Goal: Complete application form

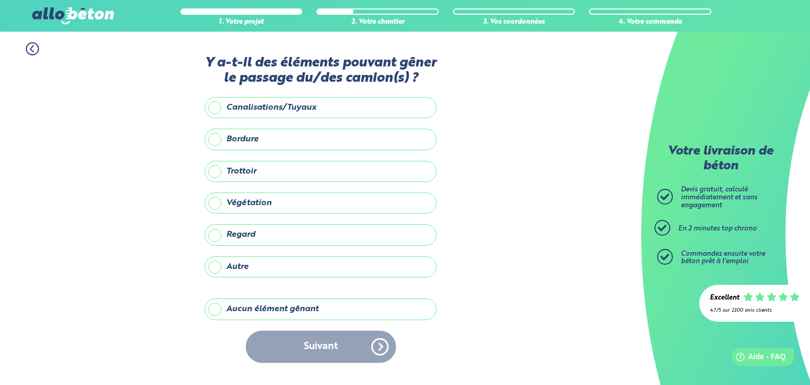
click at [299, 354] on div "Suivant" at bounding box center [321, 346] width 232 height 32
click at [301, 343] on div "Suivant" at bounding box center [321, 346] width 232 height 32
click at [321, 348] on div "Suivant" at bounding box center [321, 346] width 232 height 32
click at [217, 306] on label "Aucun élément gênant" at bounding box center [321, 308] width 232 height 21
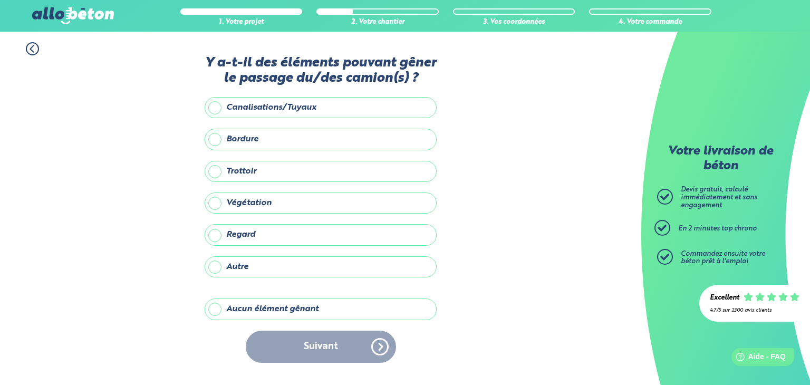
click at [0, 0] on input "Aucun élément gênant" at bounding box center [0, 0] width 0 height 0
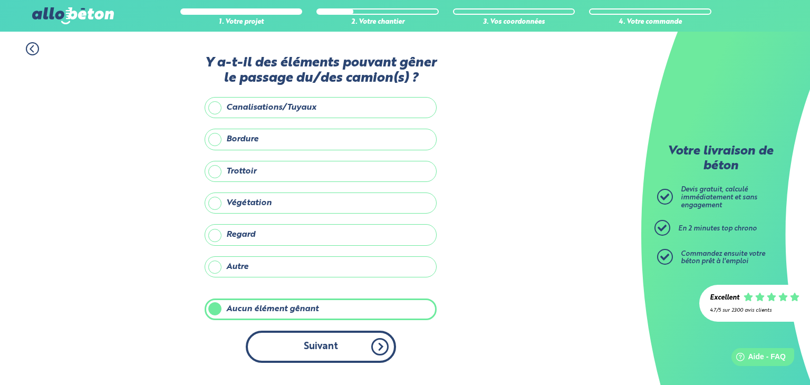
click at [316, 342] on button "Suivant" at bounding box center [321, 346] width 150 height 32
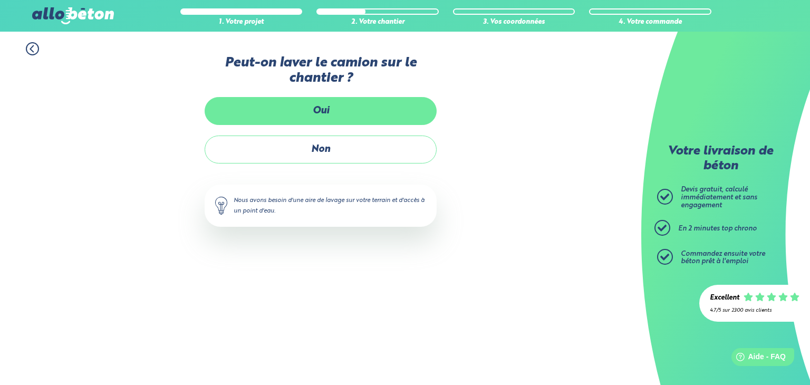
click at [331, 110] on label "Oui" at bounding box center [321, 111] width 232 height 28
click at [0, 0] on input "Oui" at bounding box center [0, 0] width 0 height 0
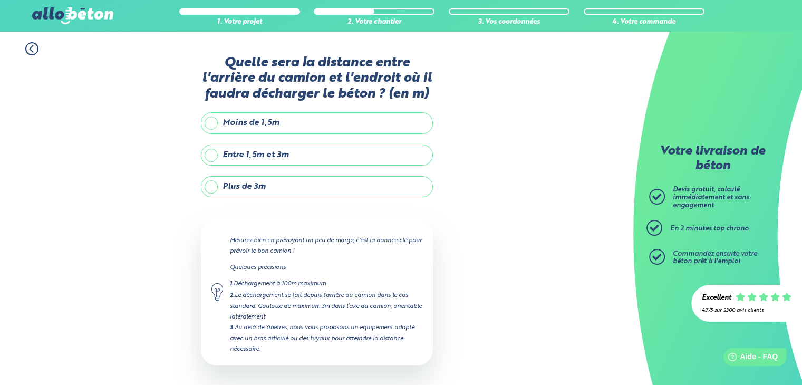
click at [211, 188] on label "Plus de 3m" at bounding box center [317, 186] width 232 height 21
click at [0, 0] on input "Plus de 3m" at bounding box center [0, 0] width 0 height 0
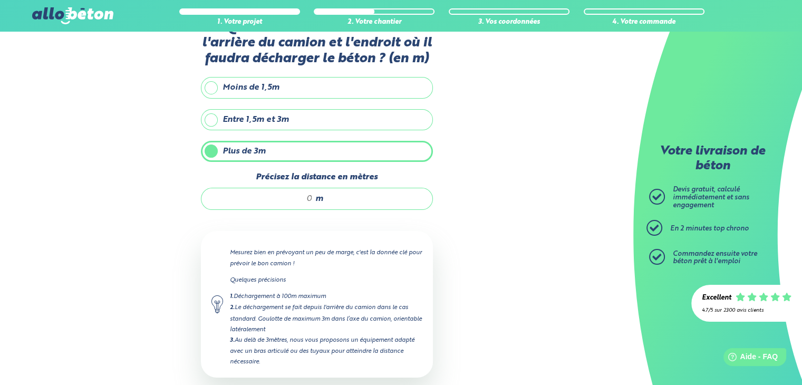
scroll to position [36, 0]
click at [290, 193] on input "Précisez la distance en mètres" at bounding box center [262, 198] width 101 height 11
type input "10"
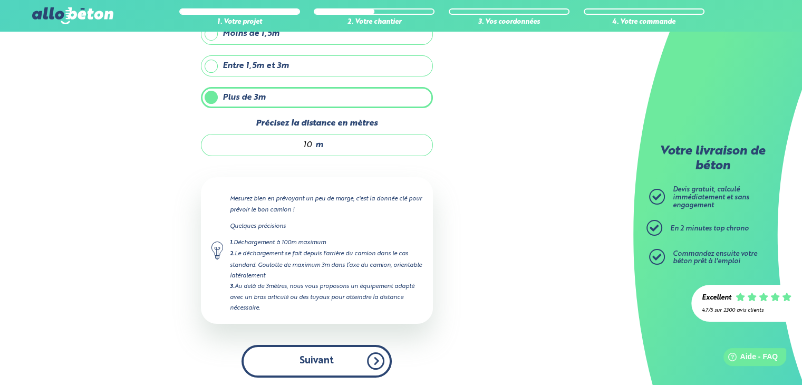
click at [316, 354] on button "Suivant" at bounding box center [316, 361] width 150 height 32
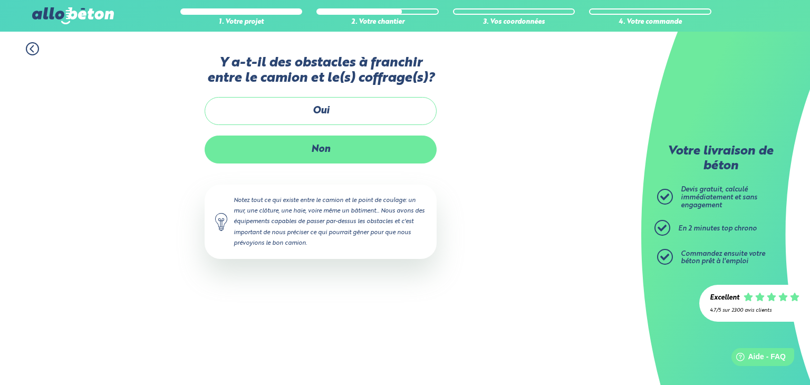
click at [315, 148] on label "Non" at bounding box center [321, 149] width 232 height 28
click at [0, 0] on input "Non" at bounding box center [0, 0] width 0 height 0
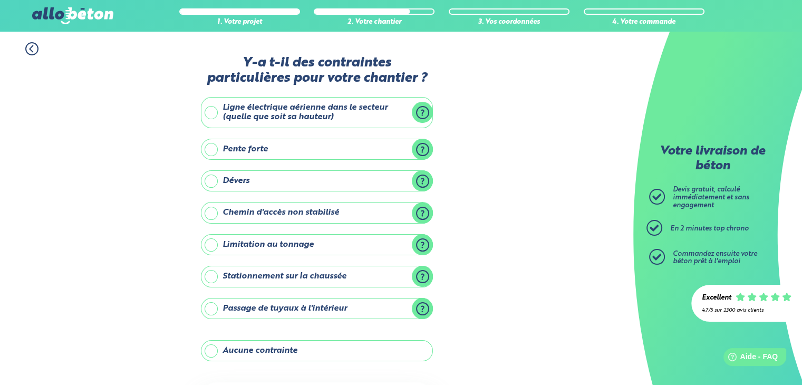
click at [212, 348] on label "Aucune contrainte" at bounding box center [317, 350] width 232 height 21
click at [0, 0] on input "Aucune contrainte" at bounding box center [0, 0] width 0 height 0
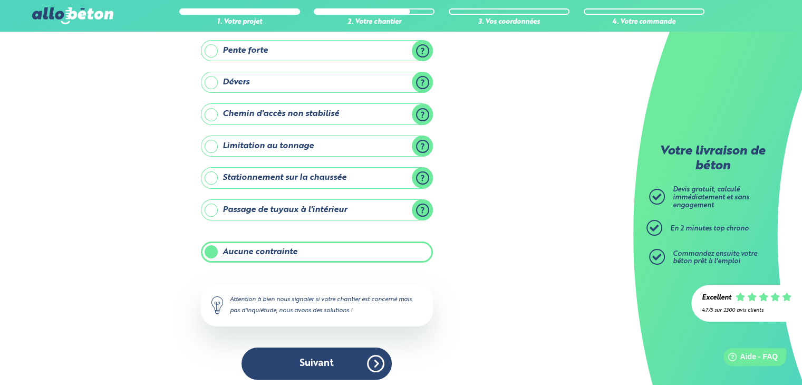
scroll to position [99, 0]
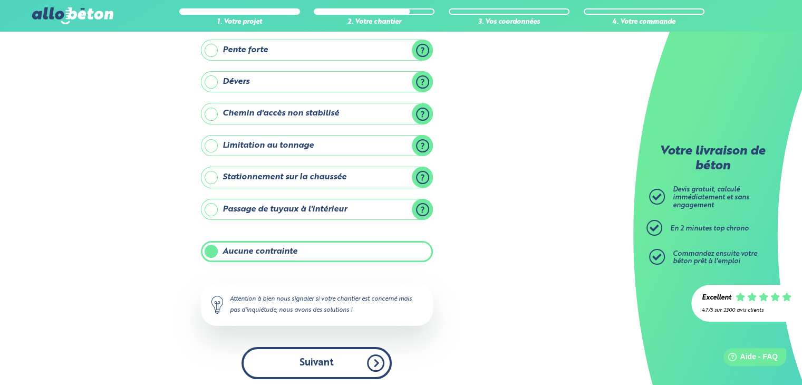
click at [310, 351] on button "Suivant" at bounding box center [316, 363] width 150 height 32
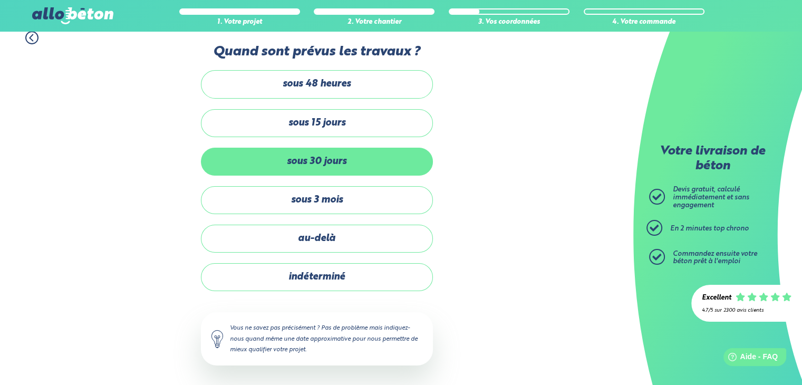
click at [280, 158] on label "sous 30 jours" at bounding box center [317, 162] width 232 height 28
click at [0, 0] on input "sous 30 jours" at bounding box center [0, 0] width 0 height 0
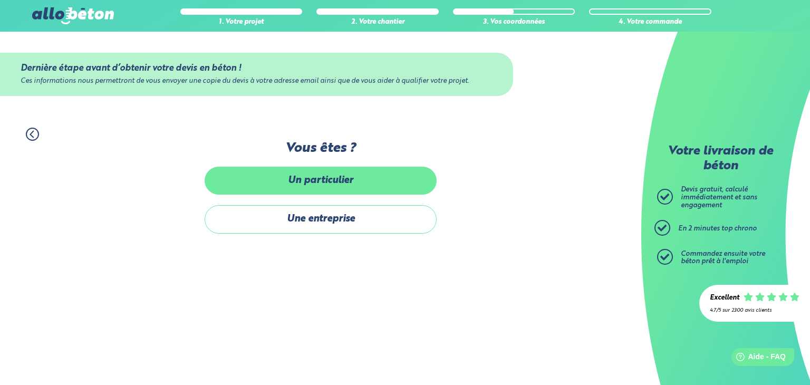
click at [310, 178] on label "Un particulier" at bounding box center [321, 181] width 232 height 28
click at [0, 0] on input "Un particulier" at bounding box center [0, 0] width 0 height 0
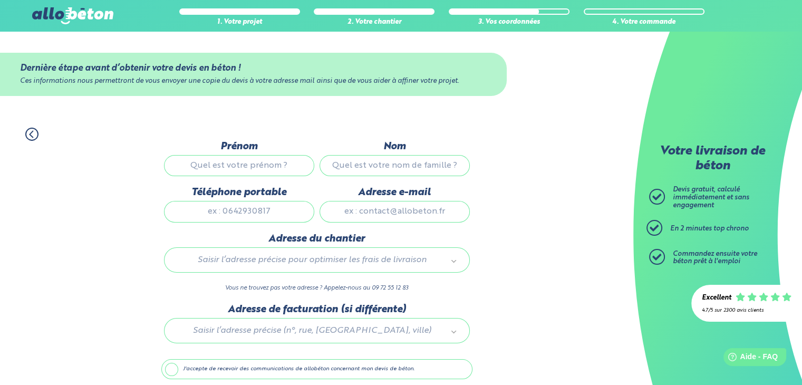
scroll to position [41, 0]
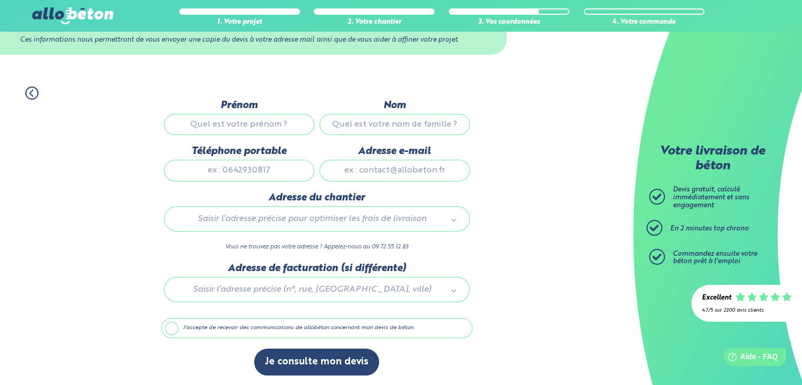
click at [221, 125] on input "Prénom" at bounding box center [239, 124] width 150 height 21
type input "[PERSON_NAME]"
type input "Ferré BIODICI CORDELIERS"
type input "0667429236"
type input "[EMAIL_ADDRESS][DOMAIN_NAME]"
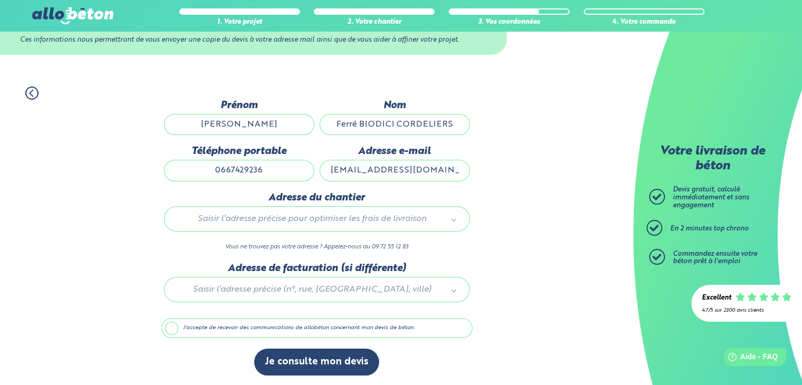
type input "[STREET_ADDRESS]"
click at [264, 167] on input "0667429236" at bounding box center [239, 170] width 150 height 21
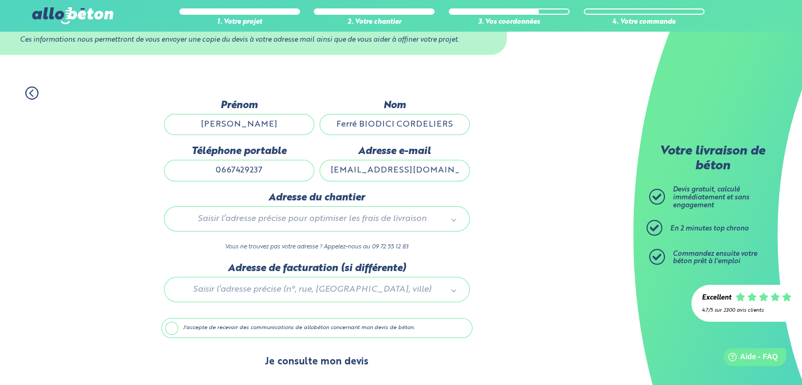
type input "0667429237"
click at [325, 358] on button "Je consulte mon devis" at bounding box center [316, 361] width 125 height 27
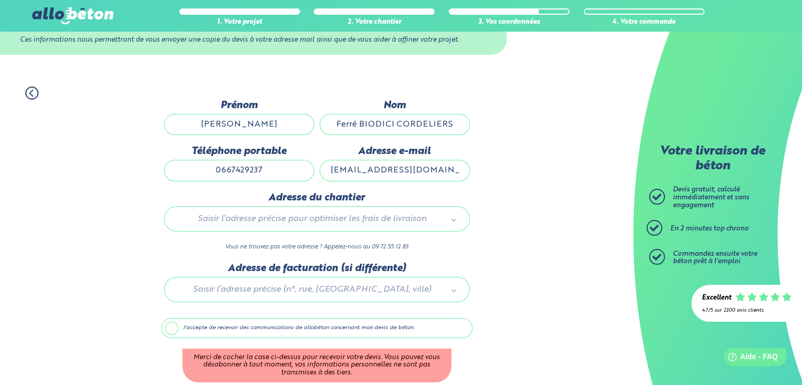
click at [164, 326] on label "J'accepte de recevoir des communications de allobéton concernant mon devis de b…" at bounding box center [316, 328] width 311 height 20
click at [0, 0] on input "J'accepte de recevoir des communications de allobéton concernant mon devis de b…" at bounding box center [0, 0] width 0 height 0
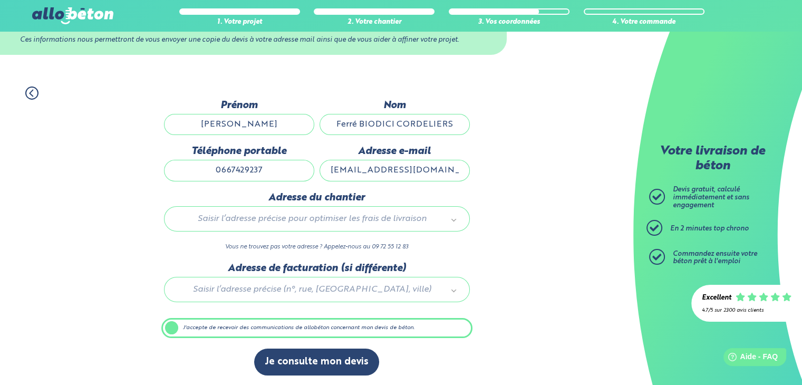
scroll to position [41, 0]
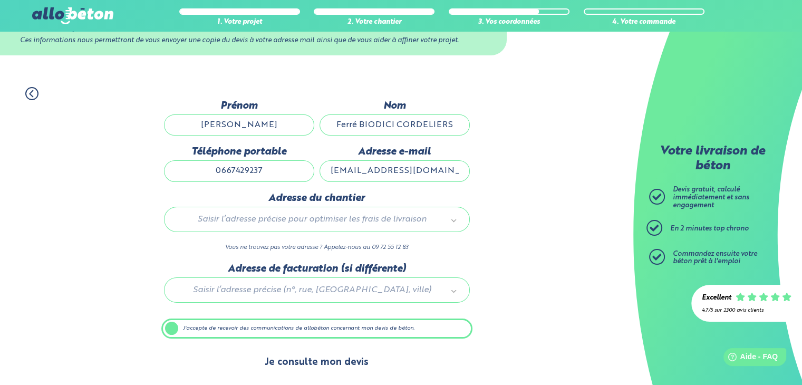
click at [339, 361] on button "Je consulte mon devis" at bounding box center [316, 362] width 125 height 27
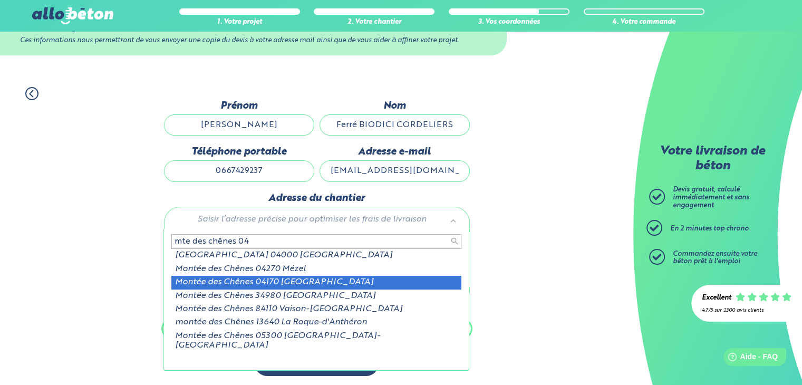
type input "mte des chênes 04"
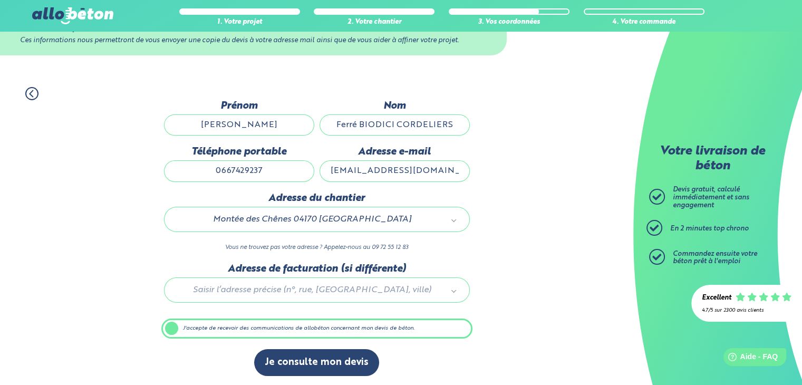
click at [458, 289] on div at bounding box center [316, 288] width 311 height 50
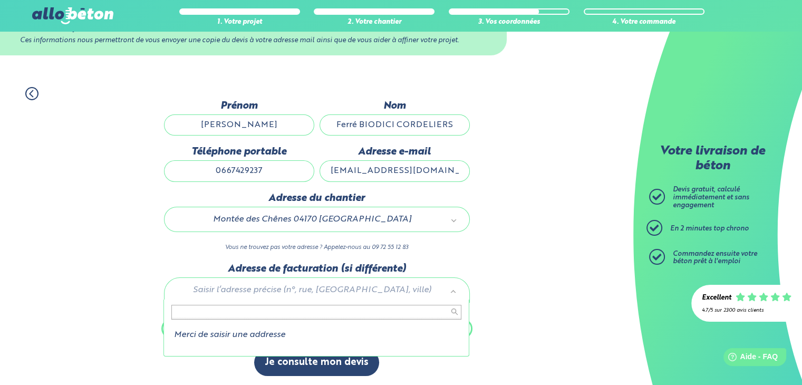
click at [227, 312] on input "text" at bounding box center [316, 312] width 290 height 15
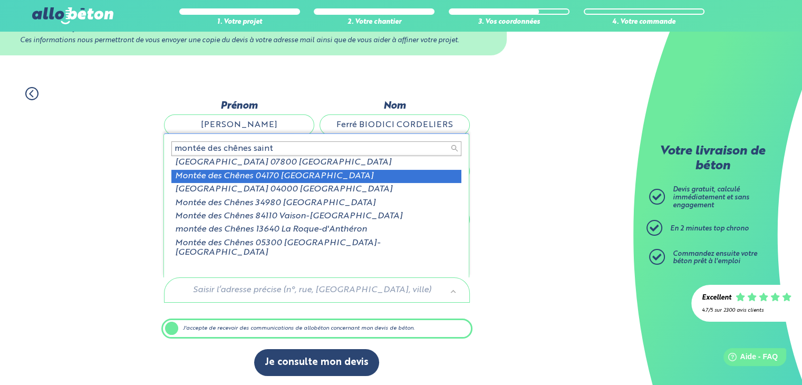
type input "montée des chênes saint"
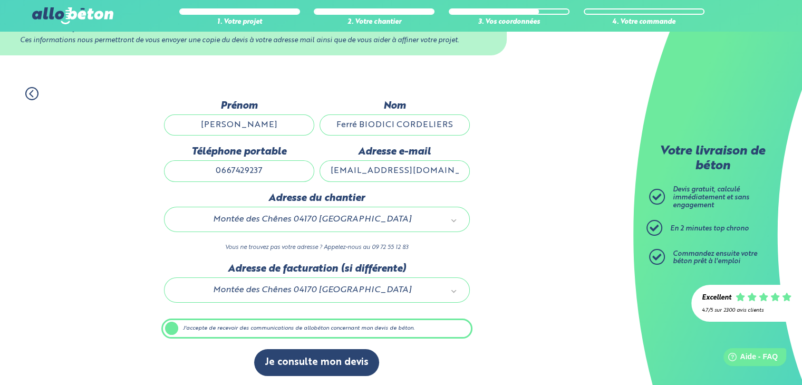
click at [428, 349] on div "Je consulte mon devis" at bounding box center [316, 367] width 311 height 37
click at [267, 165] on input "0667429237" at bounding box center [239, 170] width 150 height 21
type input "0667429236"
click at [123, 231] on div "1. Votre projet 2. Votre chantier 3. Vos coordonnées 4. Votre commande Dernière…" at bounding box center [316, 231] width 633 height 310
drag, startPoint x: 322, startPoint y: 364, endPoint x: 553, endPoint y: 231, distance: 266.8
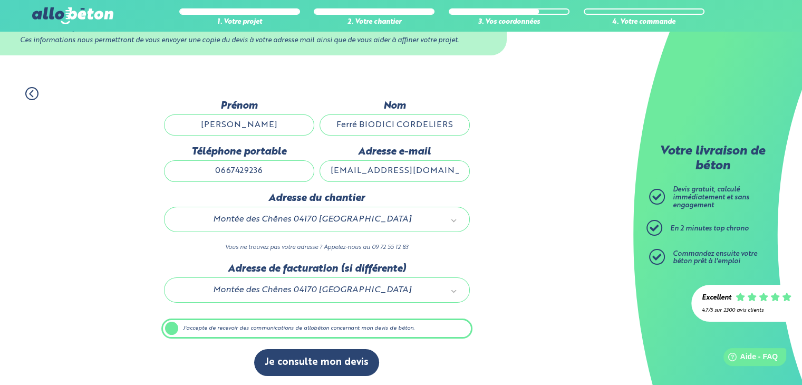
click at [553, 231] on div "1. Votre projet 2. Votre chantier 3. Vos coordonnées 4. Votre commande Dernière…" at bounding box center [316, 231] width 633 height 310
click at [169, 329] on label "J'accepte de recevoir des communications de allobéton concernant mon devis de b…" at bounding box center [316, 328] width 311 height 20
click at [0, 0] on input "J'accepte de recevoir des communications de allobéton concernant mon devis de b…" at bounding box center [0, 0] width 0 height 0
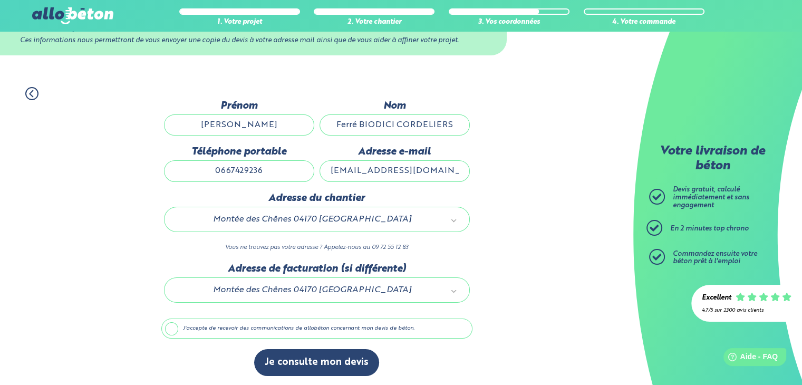
click at [31, 89] on icon at bounding box center [31, 93] width 13 height 13
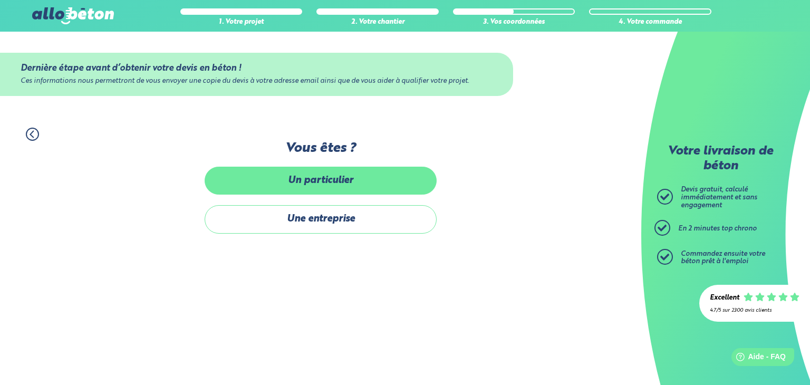
click at [318, 181] on label "Un particulier" at bounding box center [321, 181] width 232 height 28
click at [0, 0] on input "Un particulier" at bounding box center [0, 0] width 0 height 0
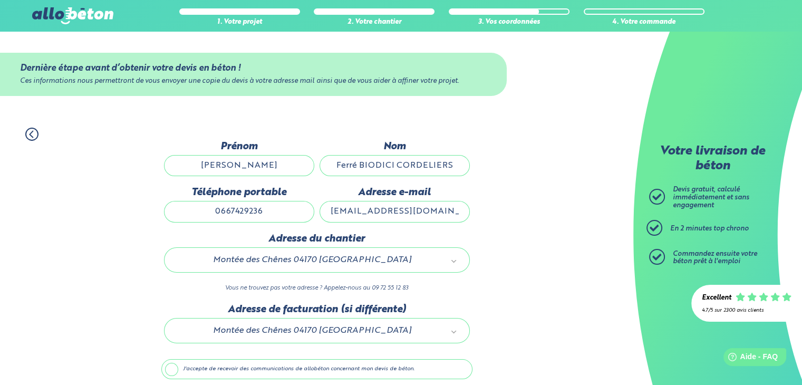
scroll to position [41, 0]
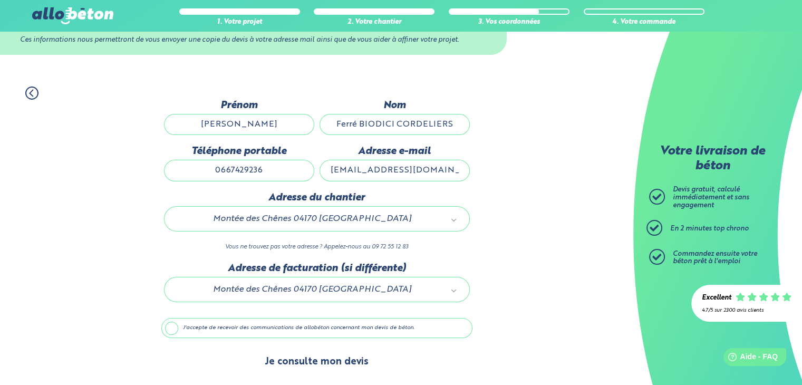
click at [329, 366] on button "Je consulte mon devis" at bounding box center [316, 361] width 125 height 27
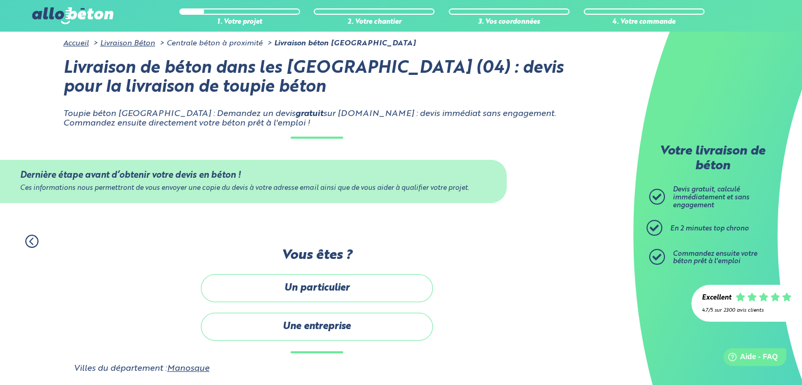
scroll to position [41, 0]
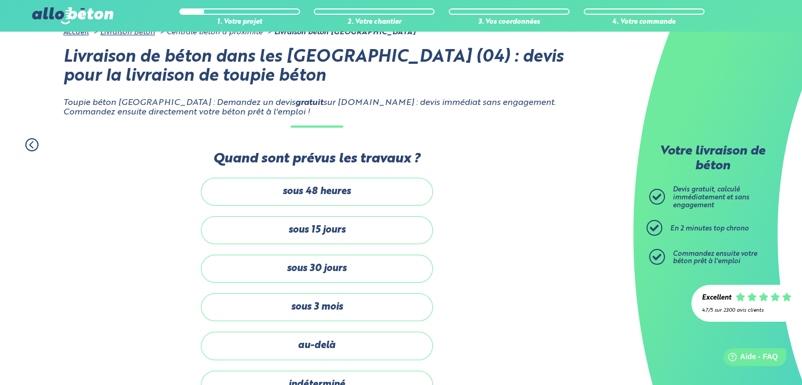
scroll to position [99, 0]
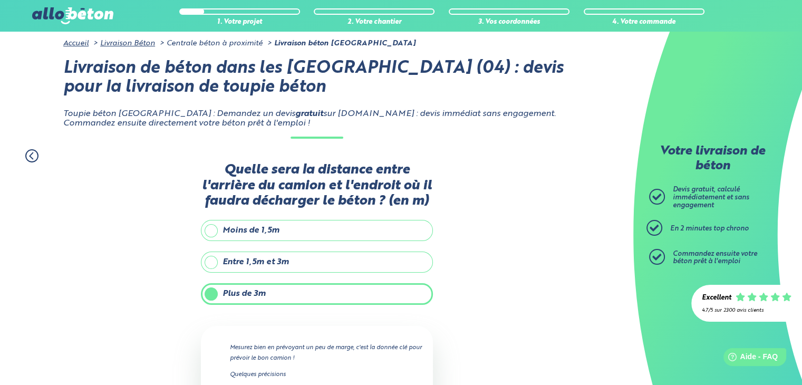
scroll to position [89, 0]
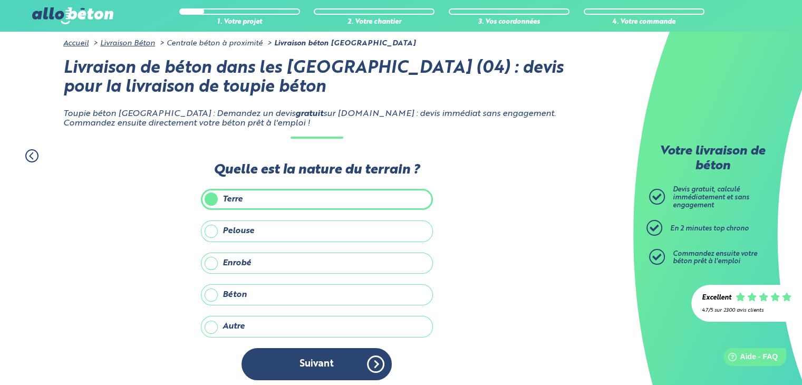
scroll to position [173, 0]
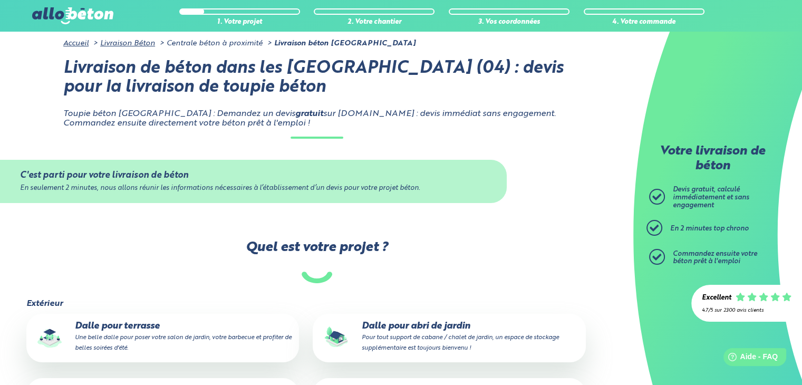
scroll to position [242, 0]
